Goal: Task Accomplishment & Management: Complete application form

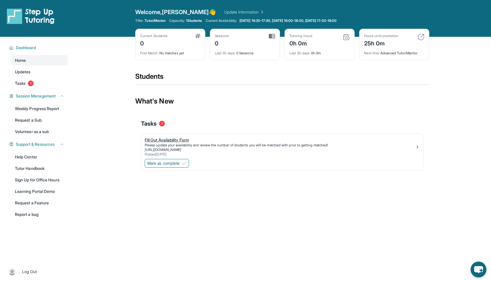
click at [182, 139] on div "Fill Out Availability Form" at bounding box center [280, 140] width 271 height 6
click at [421, 36] on img at bounding box center [421, 37] width 7 height 7
click at [421, 32] on div "Hours until promotion 25h 0m Next title : Advanced Tutor/Mentor" at bounding box center [394, 45] width 70 height 32
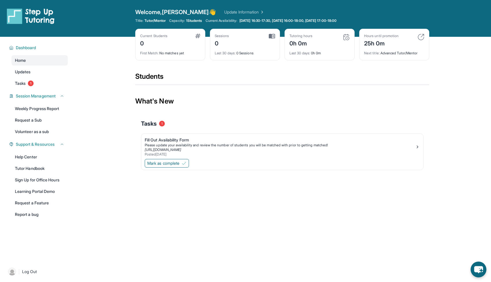
click at [385, 75] on div "Students" at bounding box center [282, 78] width 294 height 13
click at [38, 82] on link "Tasks 1" at bounding box center [39, 83] width 56 height 10
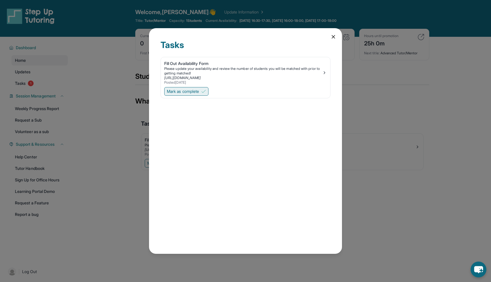
click at [193, 93] on span "Mark as complete" at bounding box center [183, 91] width 32 height 6
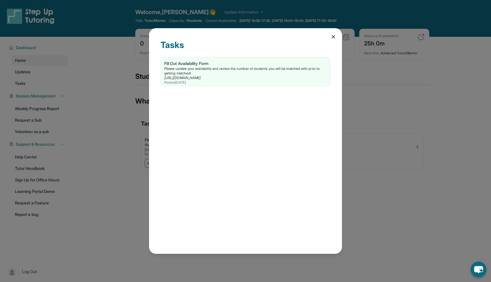
click at [328, 37] on div "Tasks Fill Out Availability Form Please update your availability and review the…" at bounding box center [245, 141] width 193 height 226
click at [332, 35] on icon at bounding box center [334, 37] width 6 height 6
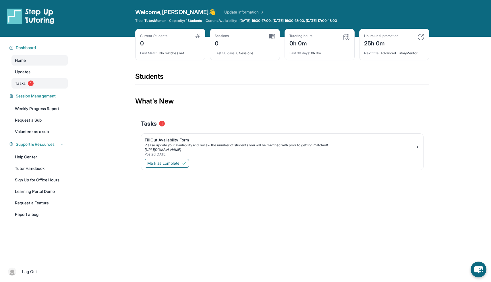
click at [56, 86] on link "Tasks 1" at bounding box center [39, 83] width 56 height 10
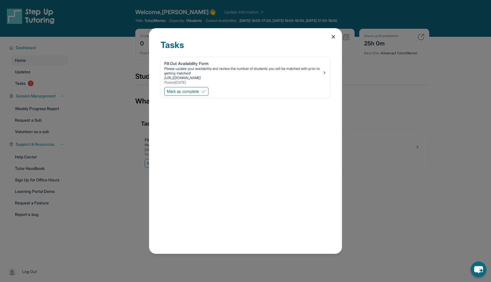
click at [332, 36] on icon at bounding box center [334, 37] width 6 height 6
